Goal: Task Accomplishment & Management: Manage account settings

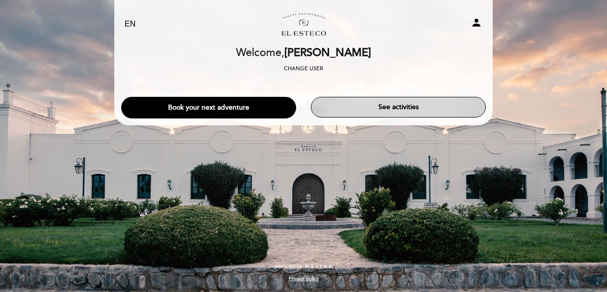
click at [403, 109] on button "See activities" at bounding box center [398, 107] width 175 height 21
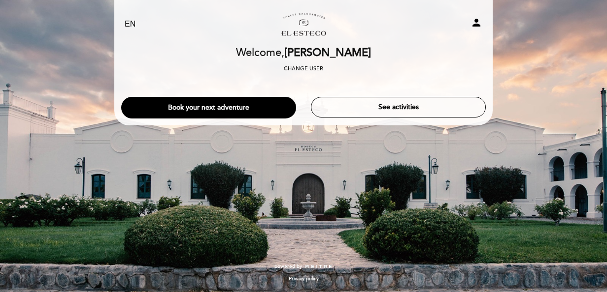
click at [475, 25] on icon "person" at bounding box center [476, 23] width 12 height 12
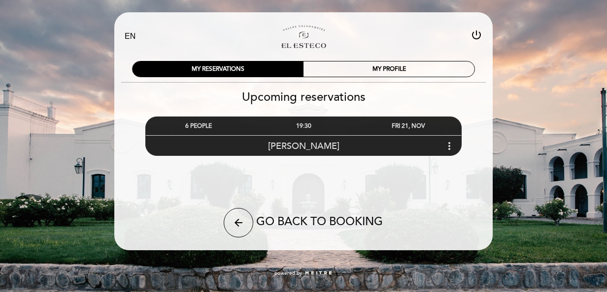
click at [449, 144] on icon "more_vert" at bounding box center [449, 146] width 12 height 12
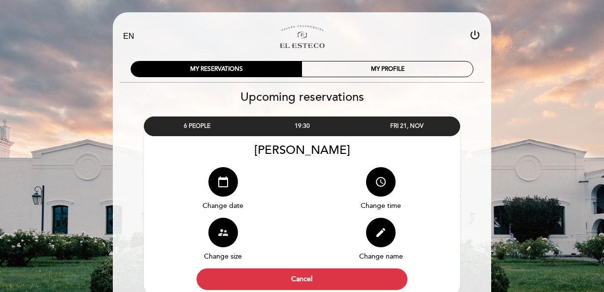
click at [229, 225] on button "supervisor_account" at bounding box center [223, 233] width 30 height 30
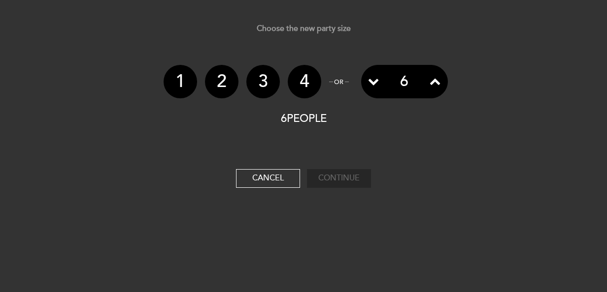
click at [310, 85] on li "4" at bounding box center [304, 81] width 33 height 33
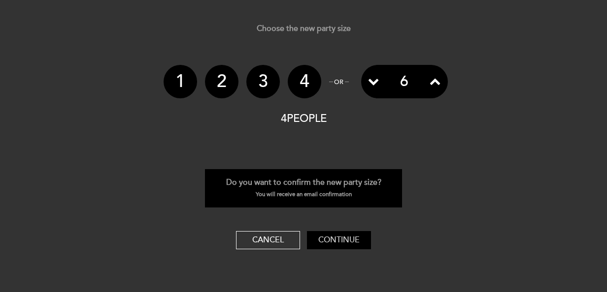
click at [342, 240] on button "Continue" at bounding box center [339, 240] width 64 height 19
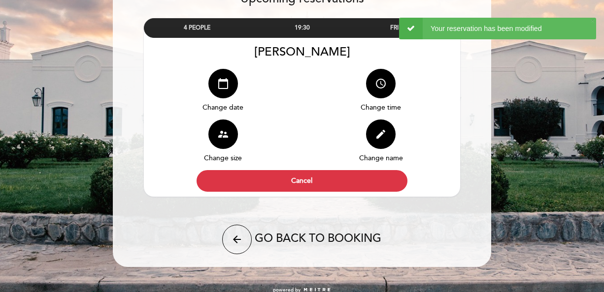
scroll to position [104, 0]
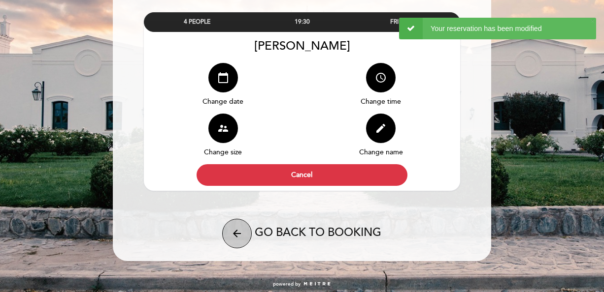
click at [245, 245] on button "arrow_back" at bounding box center [237, 234] width 30 height 30
